Goal: Use online tool/utility

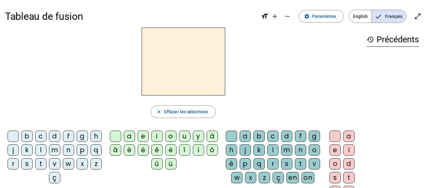
click at [74, 148] on div "n" at bounding box center [68, 150] width 11 height 11
click at [176, 136] on letter-bubble "o" at bounding box center [172, 138] width 14 height 14
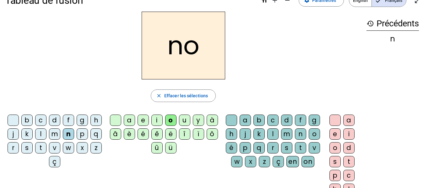
scroll to position [17, 0]
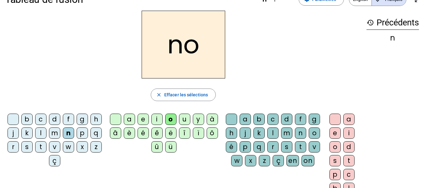
click at [295, 153] on div "t" at bounding box center [300, 146] width 11 height 11
click at [335, 134] on div "e" at bounding box center [335, 133] width 11 height 11
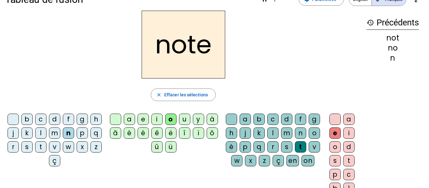
click at [60, 150] on div "v" at bounding box center [54, 146] width 11 height 11
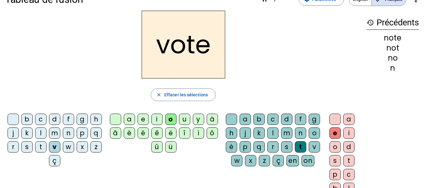
click at [158, 117] on div "i" at bounding box center [156, 119] width 11 height 11
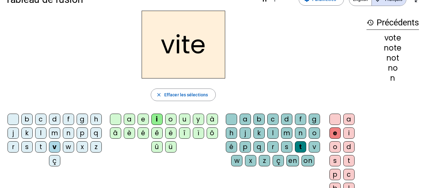
click at [293, 120] on div "d" at bounding box center [286, 119] width 11 height 11
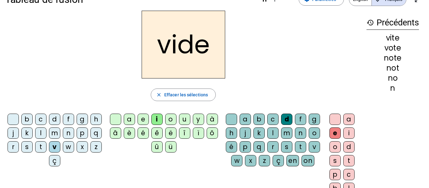
click at [19, 146] on div "r" at bounding box center [13, 146] width 11 height 11
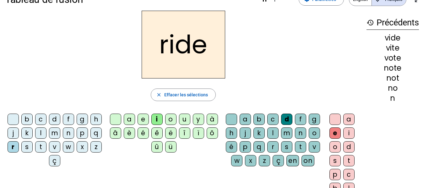
click at [185, 124] on div "u" at bounding box center [184, 119] width 11 height 11
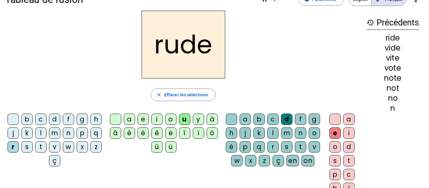
click at [281, 153] on div "s" at bounding box center [286, 146] width 11 height 11
